Goal: Communication & Community: Answer question/provide support

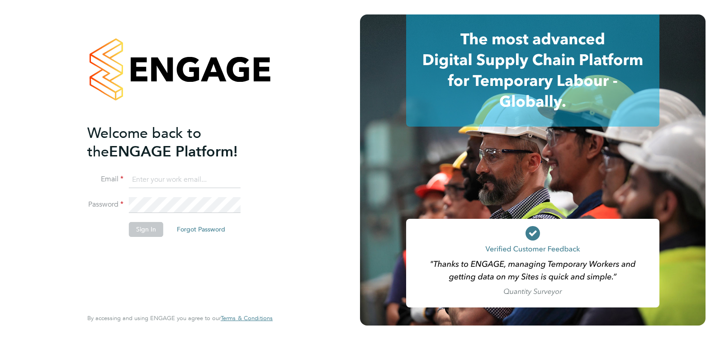
type input "Emma.Wood1@ncclondon.ac.uk"
click at [149, 232] on button "Sign In" at bounding box center [146, 229] width 34 height 14
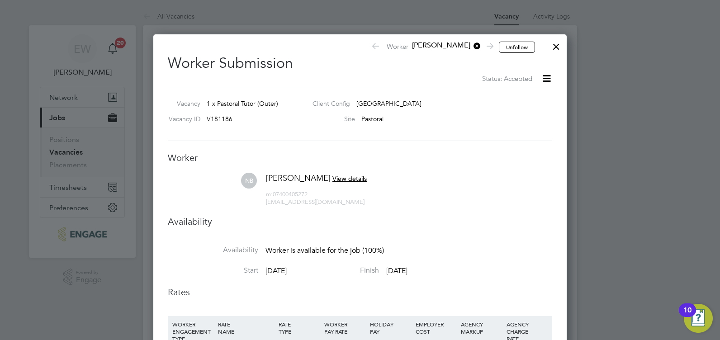
click at [559, 48] on div at bounding box center [556, 44] width 16 height 16
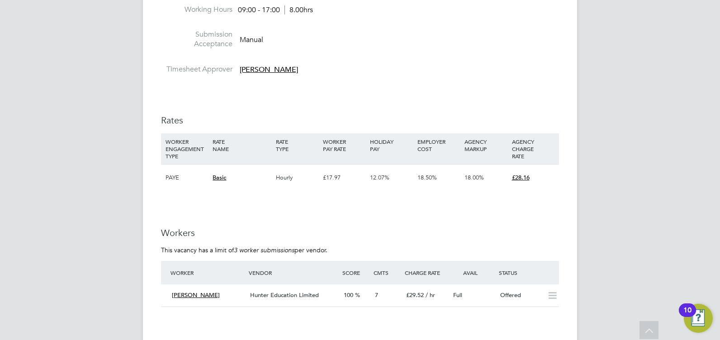
scroll to position [1432, 0]
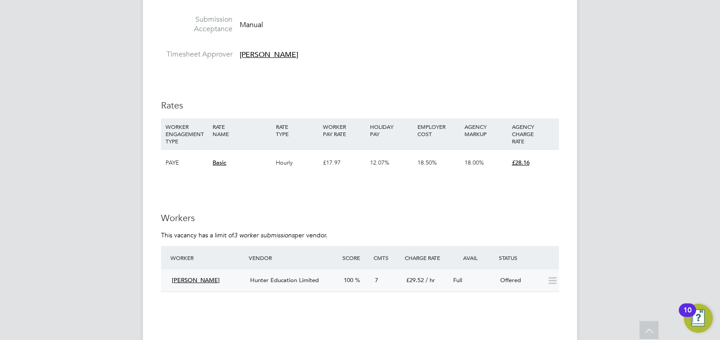
click at [274, 274] on div "Hunter Education Limited" at bounding box center [293, 280] width 94 height 15
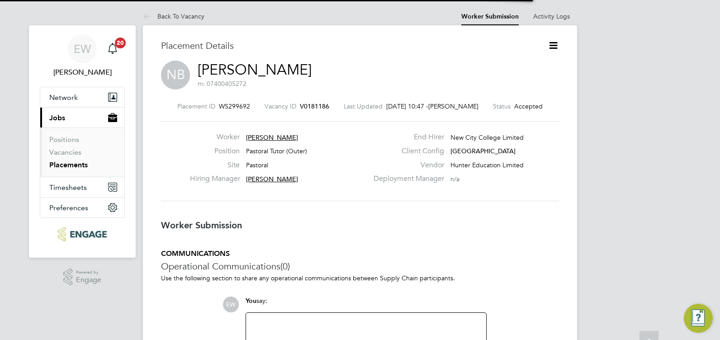
scroll to position [9, 49]
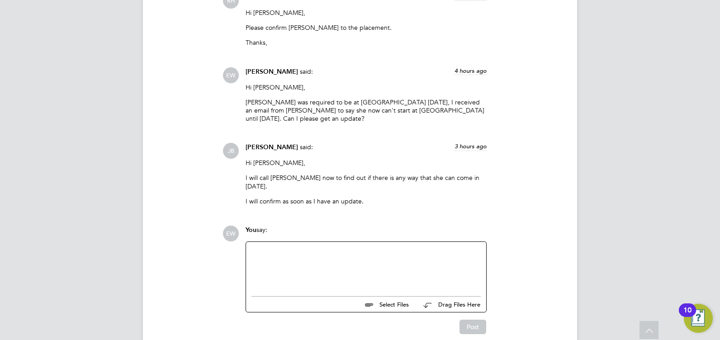
click at [352, 247] on div at bounding box center [365, 266] width 229 height 39
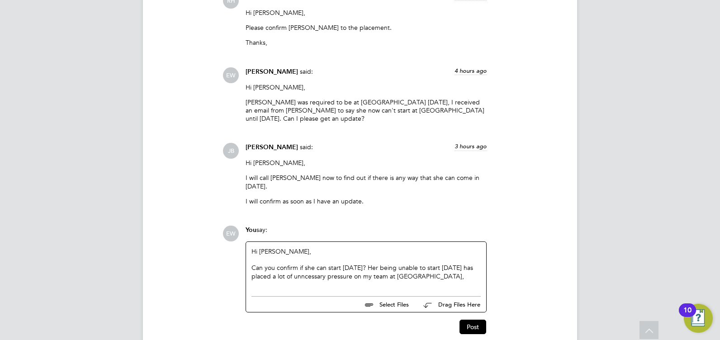
click at [308, 264] on div "Can you confirm if she can start [DATE]? Her being unable to start [DATE] has p…" at bounding box center [365, 272] width 229 height 16
click at [402, 264] on div "Can you confirm if she can start [DATE]? Her being unable to start [DATE] has p…" at bounding box center [365, 272] width 229 height 16
click at [384, 264] on div "Can you confirm if she can start [DATE]? Her not being able to start [DATE] has…" at bounding box center [365, 272] width 229 height 16
click at [452, 264] on div "Can you confirm if she can start [DATE]? Her not being able to start [DATE] has…" at bounding box center [365, 272] width 229 height 16
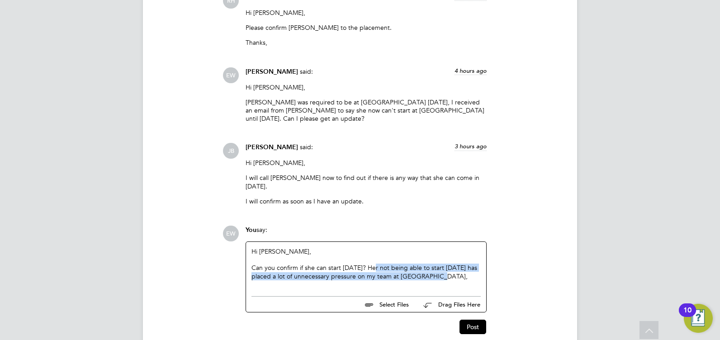
drag, startPoint x: 450, startPoint y: 236, endPoint x: 375, endPoint y: 227, distance: 75.2
click at [375, 264] on div "Can you confirm if she can start [DATE]? Her not being able to start [DATE] has…" at bounding box center [365, 272] width 229 height 16
click at [414, 264] on div "Can you confirm if she can start [DATE]? Her not being able to start [DATE] has…" at bounding box center [365, 272] width 229 height 16
click at [446, 264] on div "Can you confirm if she can start [DATE]? Her not being able to start [DATE] has…" at bounding box center [365, 272] width 229 height 16
drag, startPoint x: 456, startPoint y: 242, endPoint x: 372, endPoint y: 225, distance: 85.9
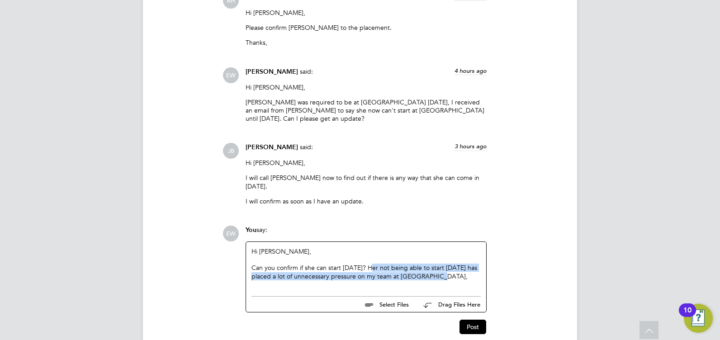
click at [372, 247] on div "Hi [PERSON_NAME], Can you confirm if she can start [DATE]? Her not being able t…" at bounding box center [365, 266] width 229 height 39
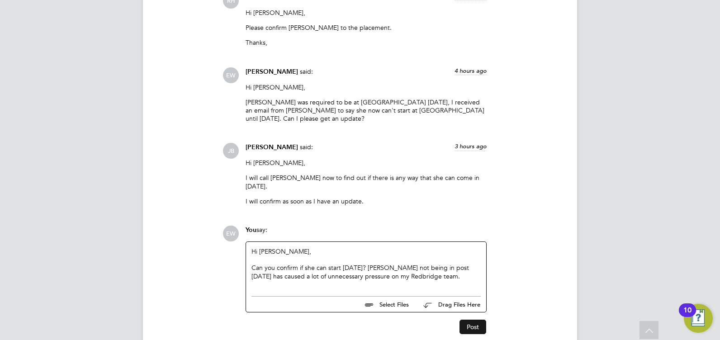
click at [481, 320] on button "Post" at bounding box center [472, 327] width 27 height 14
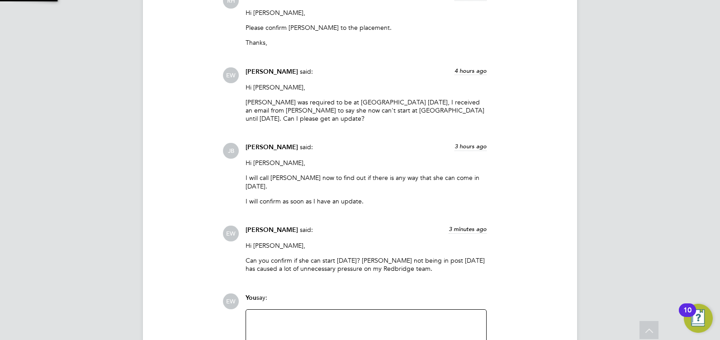
scroll to position [1183, 0]
